Goal: Register for event/course

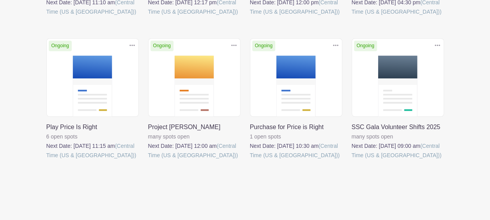
scroll to position [315, 0]
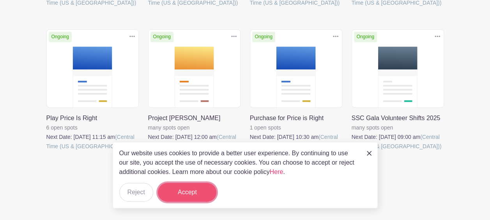
click at [188, 196] on button "Accept" at bounding box center [187, 192] width 58 height 19
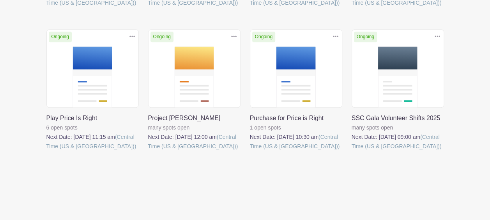
click at [351, 151] on link at bounding box center [351, 151] width 0 height 0
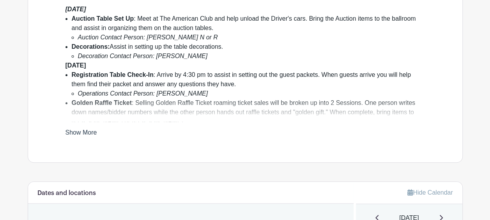
scroll to position [273, 0]
click at [80, 129] on link "Show More" at bounding box center [81, 134] width 32 height 10
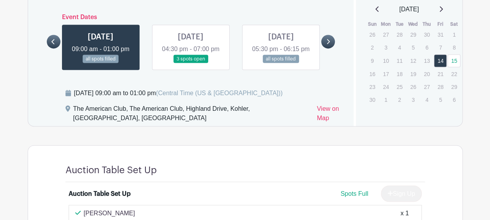
scroll to position [596, 0]
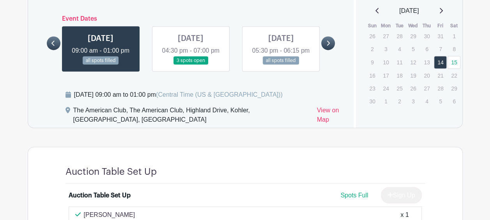
click at [190, 65] on link at bounding box center [190, 65] width 0 height 0
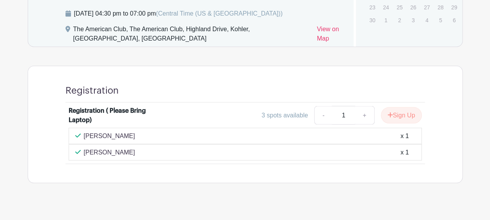
scroll to position [560, 0]
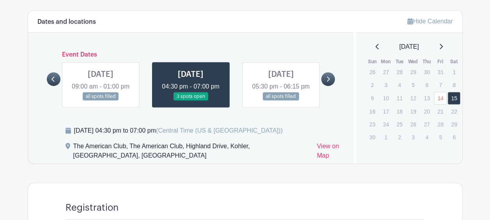
click at [280, 100] on link at bounding box center [280, 100] width 0 height 0
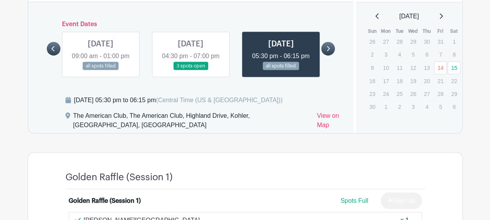
scroll to position [558, 0]
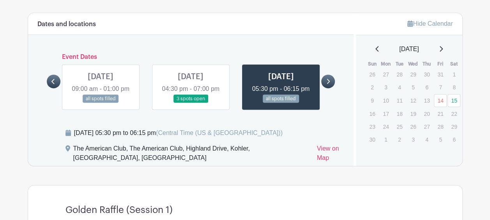
click at [329, 79] on link at bounding box center [328, 81] width 14 height 14
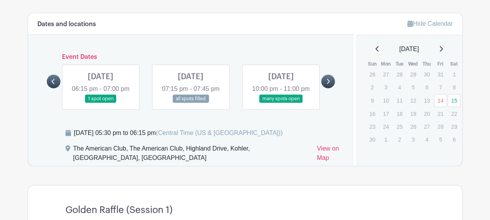
click at [100, 103] on link at bounding box center [100, 103] width 0 height 0
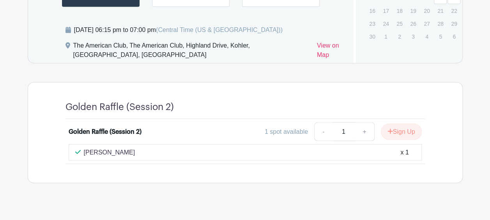
scroll to position [544, 0]
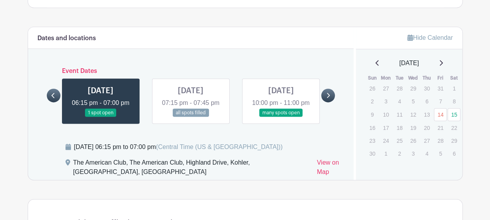
click at [190, 117] on link at bounding box center [190, 117] width 0 height 0
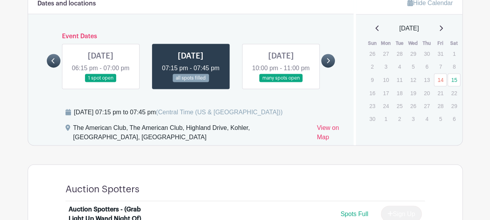
scroll to position [505, 0]
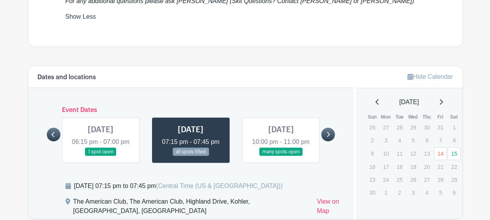
click at [280, 156] on link at bounding box center [280, 156] width 0 height 0
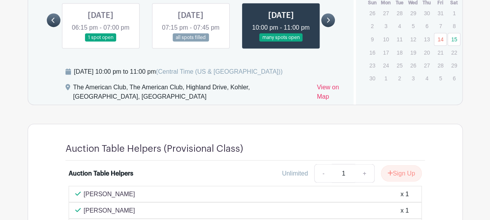
scroll to position [622, 0]
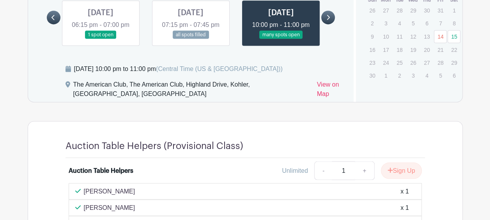
click at [332, 21] on link at bounding box center [328, 18] width 14 height 14
click at [330, 16] on link at bounding box center [328, 18] width 14 height 14
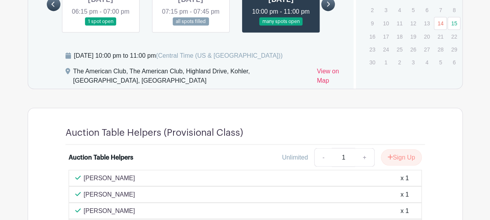
scroll to position [591, 0]
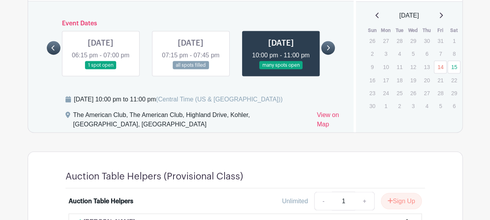
click at [190, 69] on link at bounding box center [190, 69] width 0 height 0
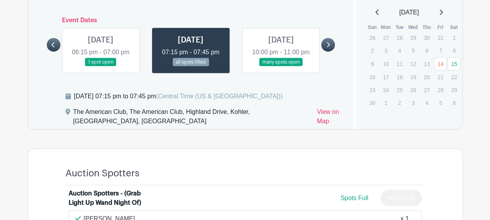
scroll to position [592, 0]
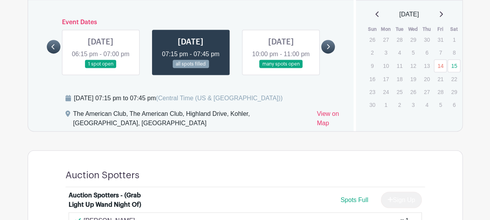
click at [100, 68] on link at bounding box center [100, 68] width 0 height 0
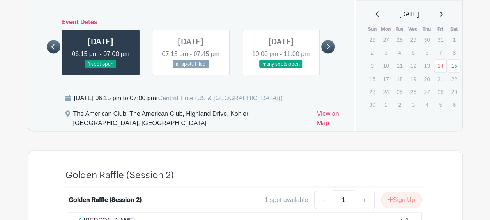
click at [53, 46] on icon at bounding box center [53, 47] width 4 height 6
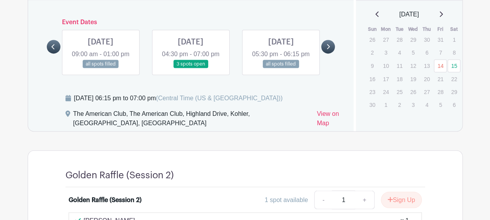
click at [280, 68] on link at bounding box center [280, 68] width 0 height 0
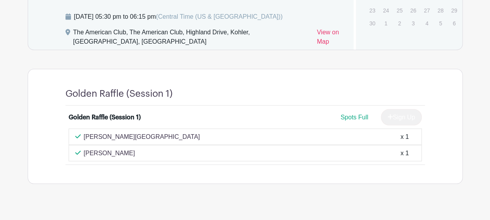
scroll to position [597, 0]
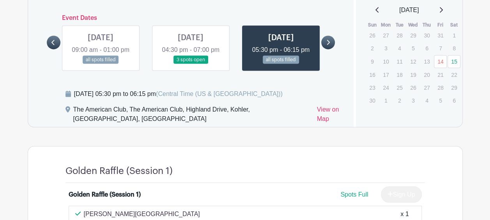
click at [100, 64] on link at bounding box center [100, 64] width 0 height 0
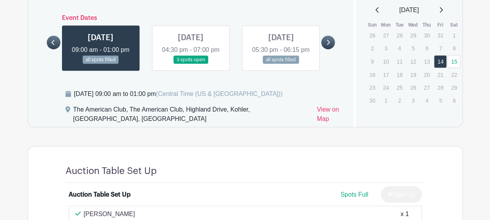
click at [190, 64] on link at bounding box center [190, 64] width 0 height 0
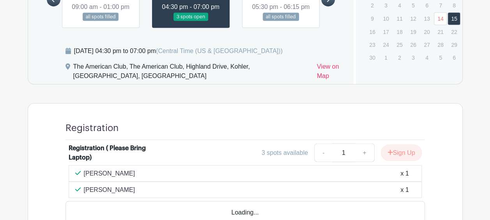
scroll to position [677, 0]
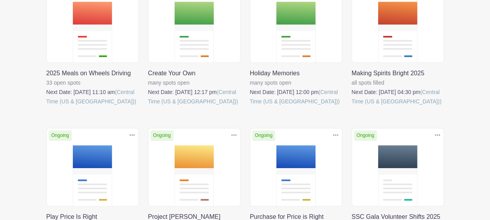
scroll to position [315, 0]
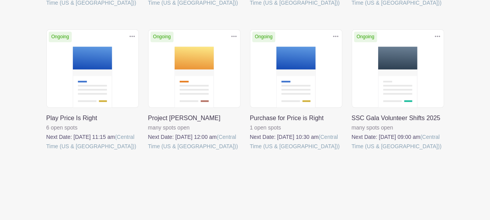
click at [351, 151] on link at bounding box center [351, 151] width 0 height 0
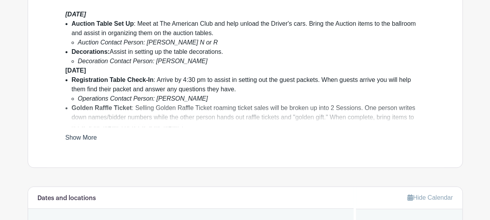
scroll to position [273, 0]
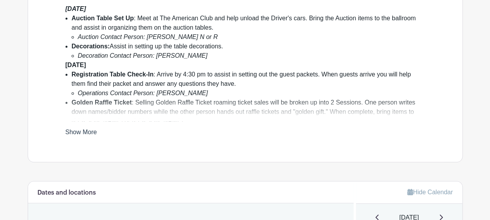
click at [92, 133] on link "Show More" at bounding box center [81, 134] width 32 height 10
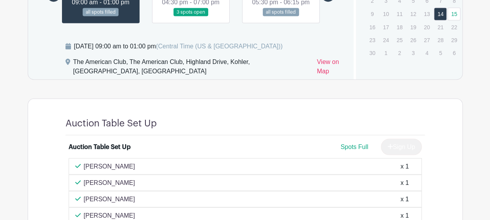
scroll to position [596, 0]
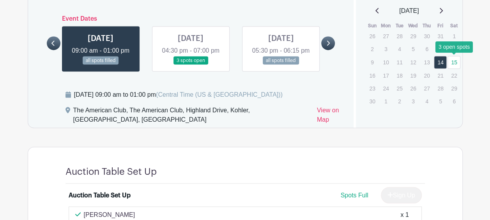
click at [457, 62] on link "15" at bounding box center [453, 62] width 13 height 13
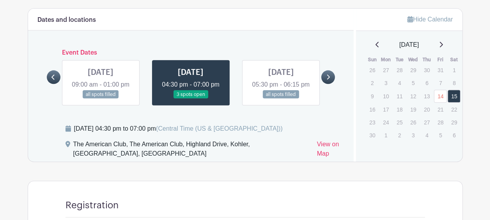
scroll to position [443, 0]
